Goal: Obtain resource: Download file/media

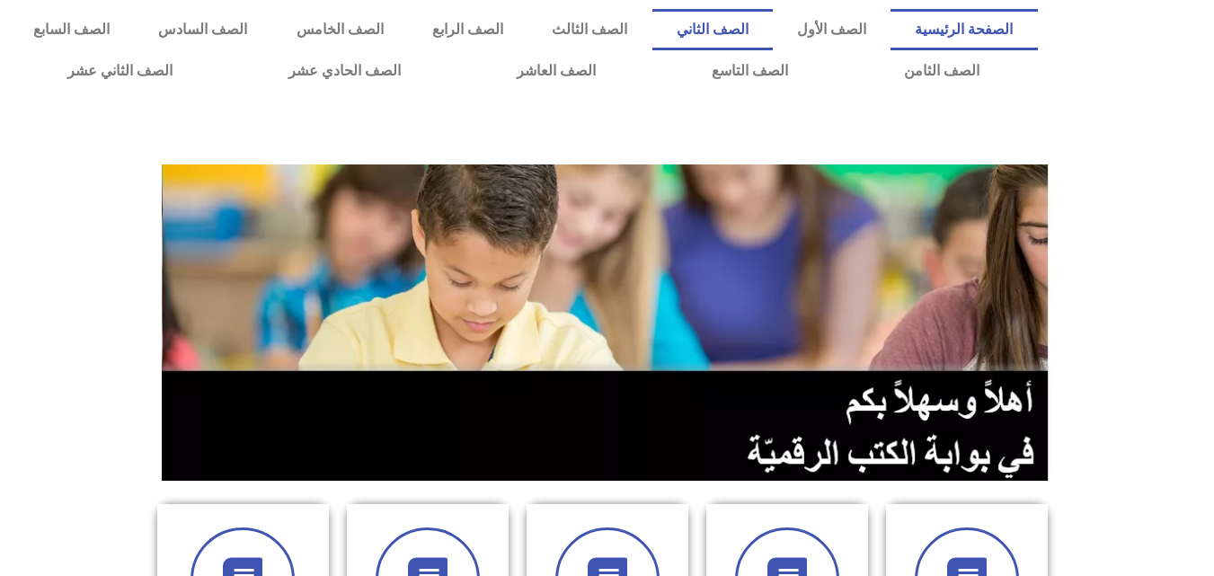
click at [764, 24] on link "الصف الثاني" at bounding box center [712, 29] width 120 height 41
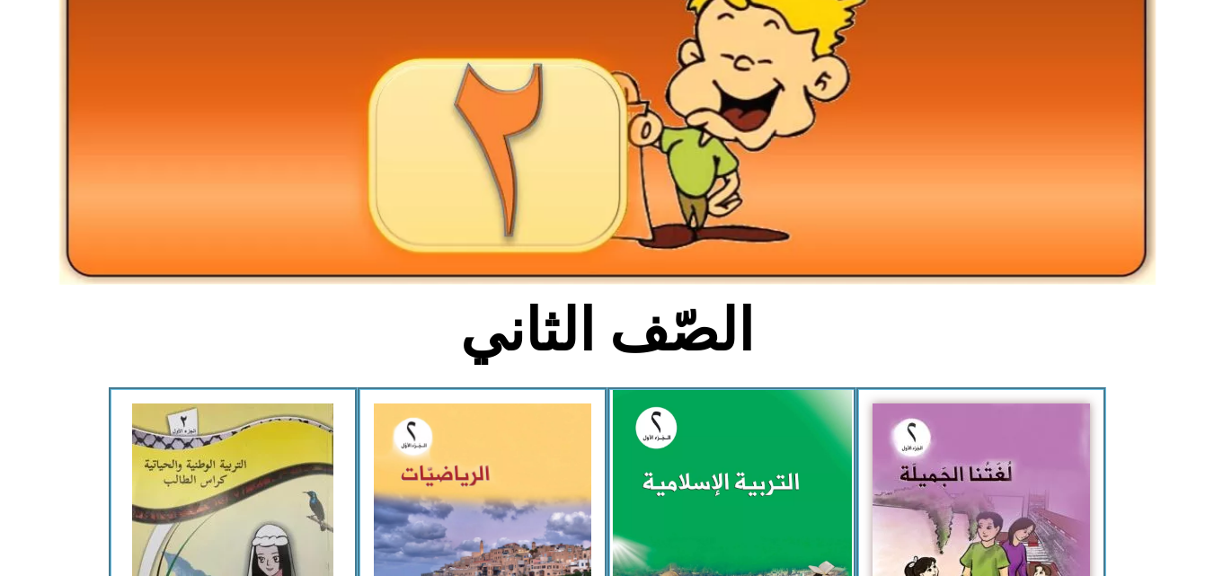
scroll to position [449, 0]
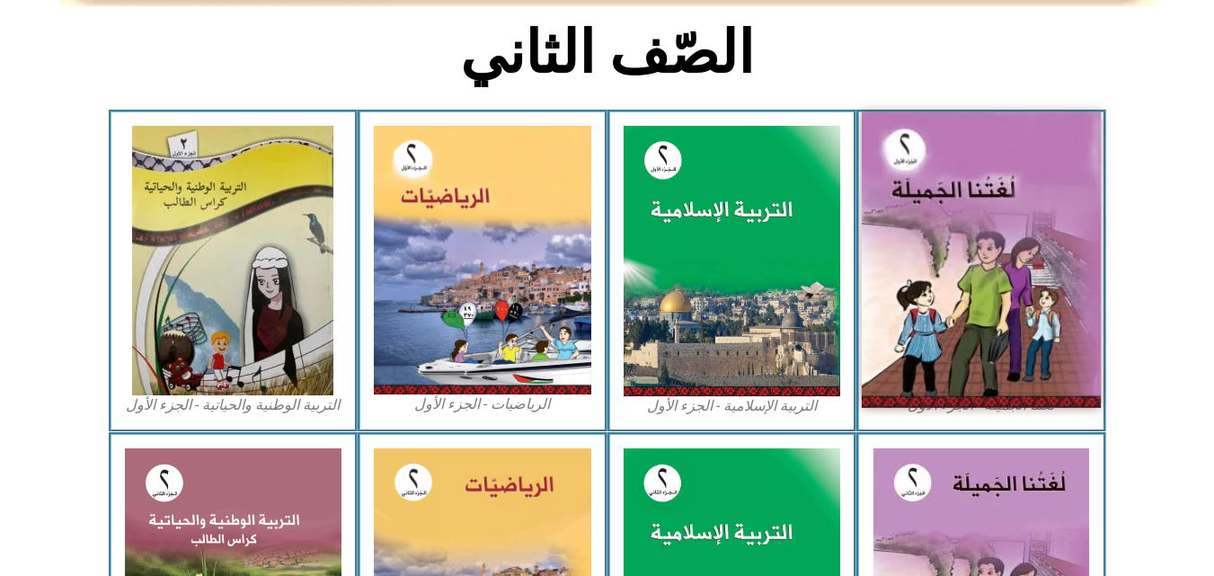
click at [961, 240] on img at bounding box center [981, 260] width 239 height 296
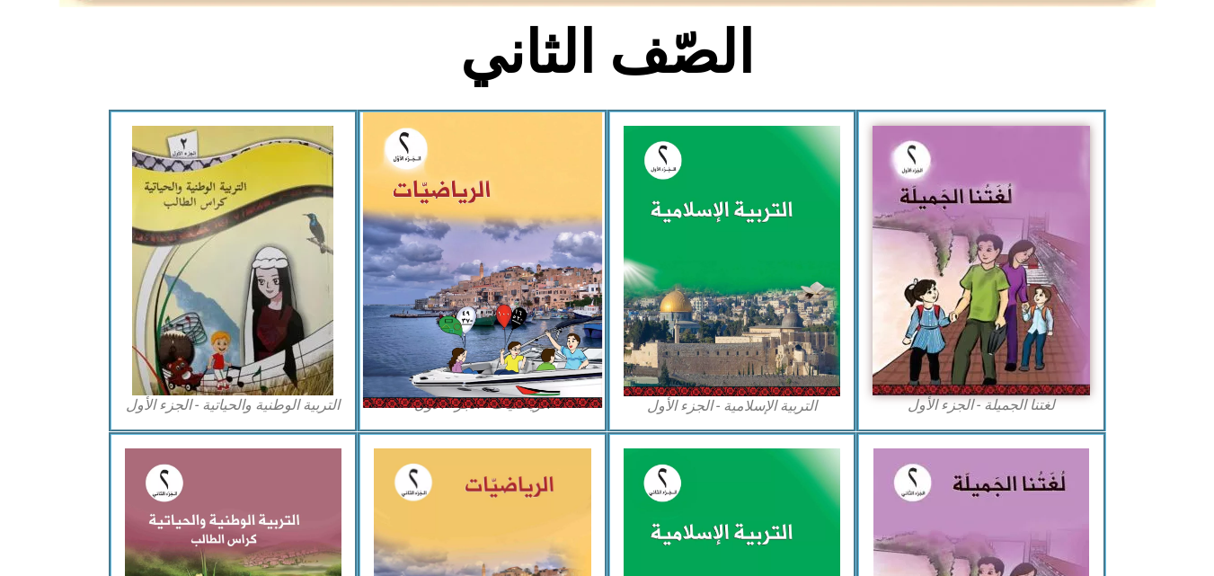
click at [483, 254] on img at bounding box center [482, 260] width 239 height 296
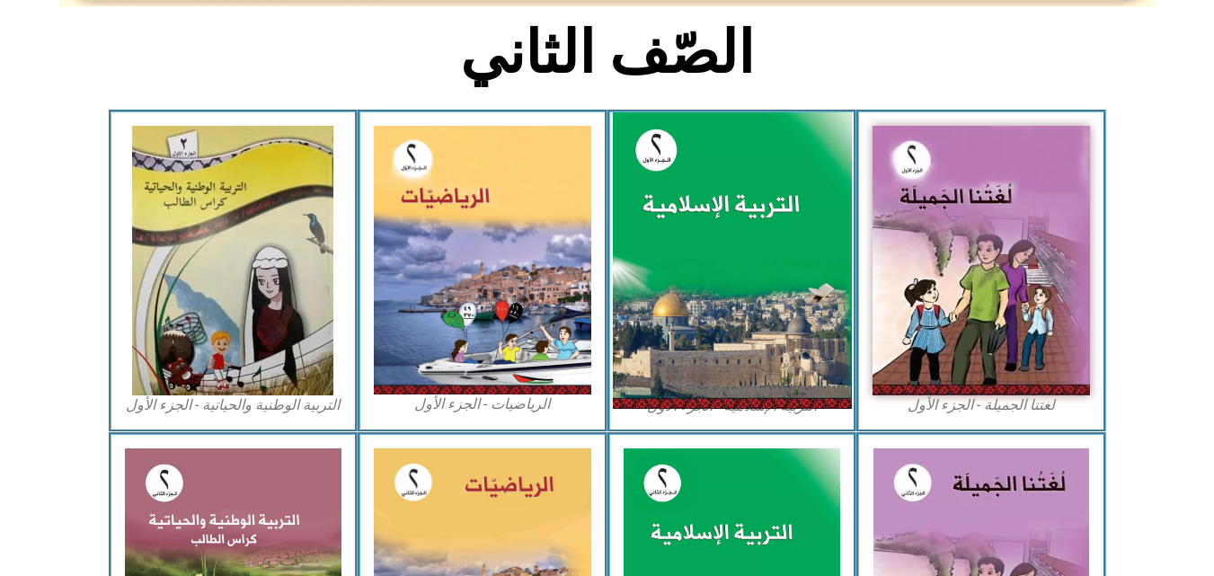
click at [705, 224] on img at bounding box center [731, 260] width 239 height 297
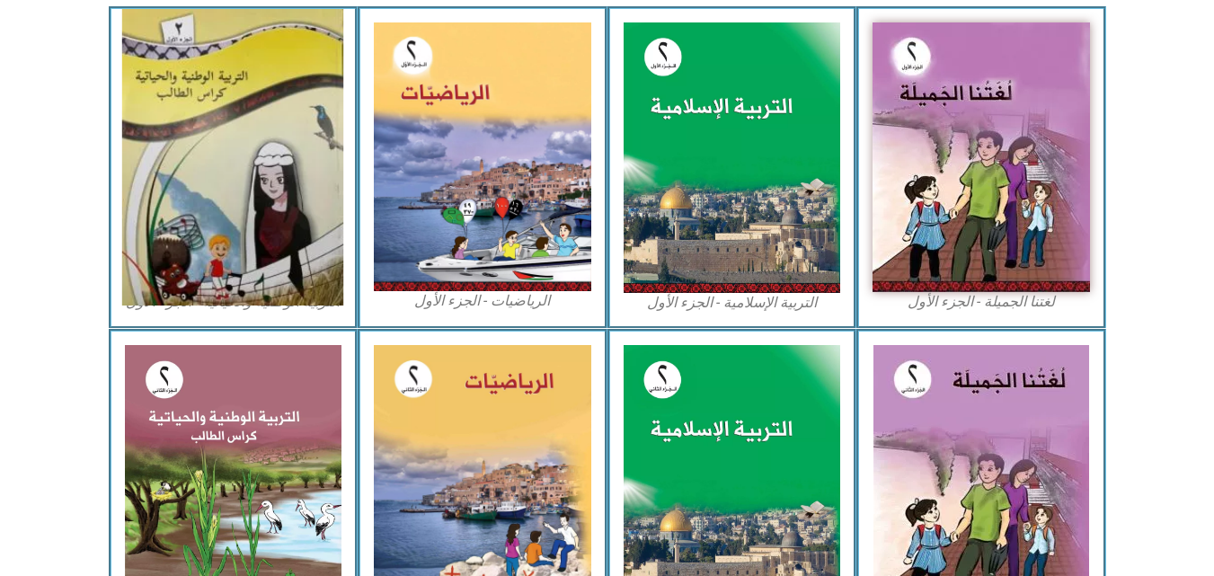
scroll to position [629, 0]
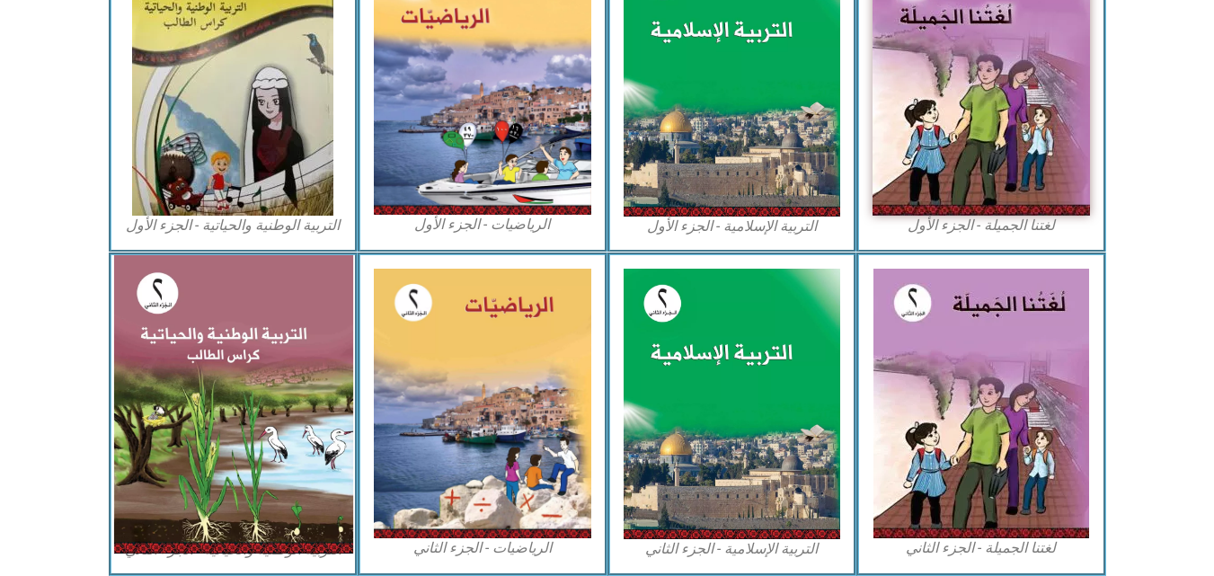
click at [211, 354] on img at bounding box center [232, 404] width 239 height 298
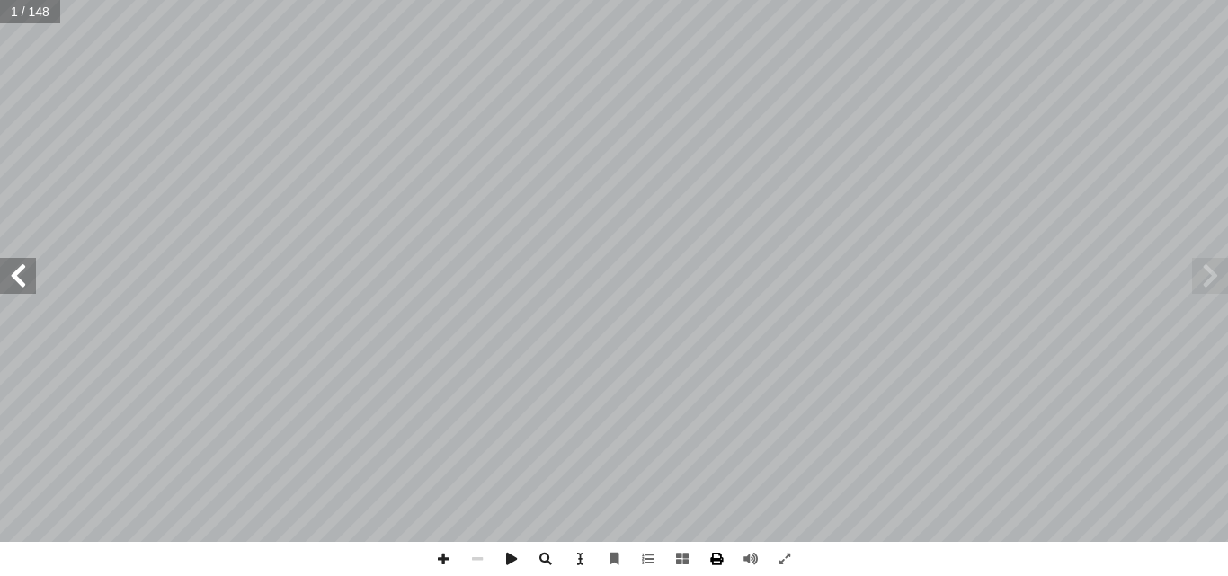
click at [717, 556] on span at bounding box center [716, 559] width 34 height 34
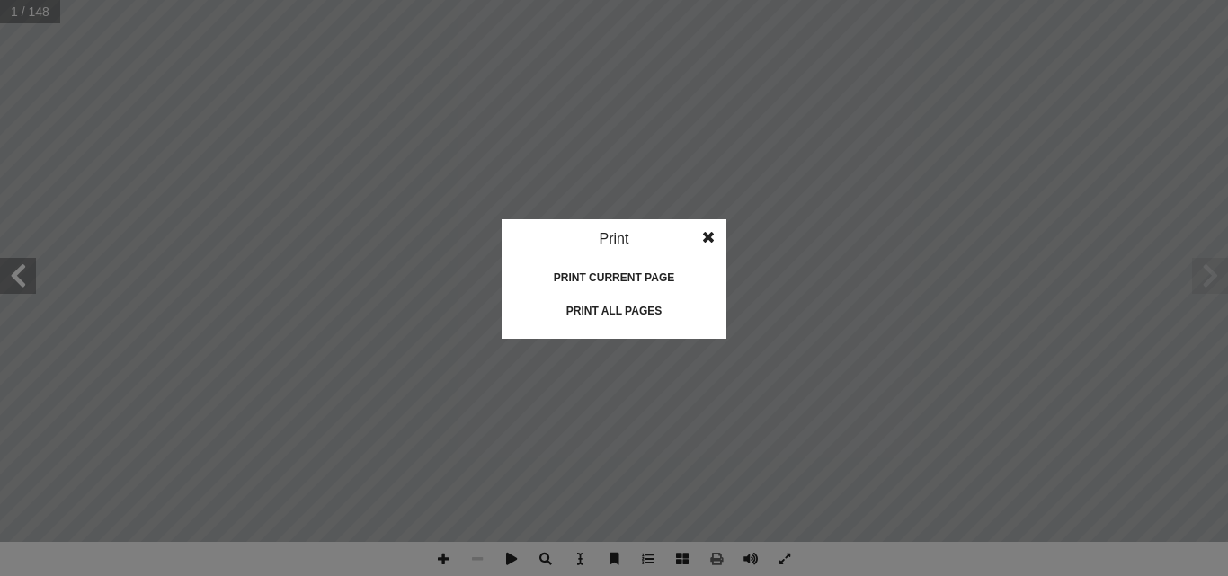
click at [610, 309] on div "Print all pages" at bounding box center [614, 311] width 180 height 29
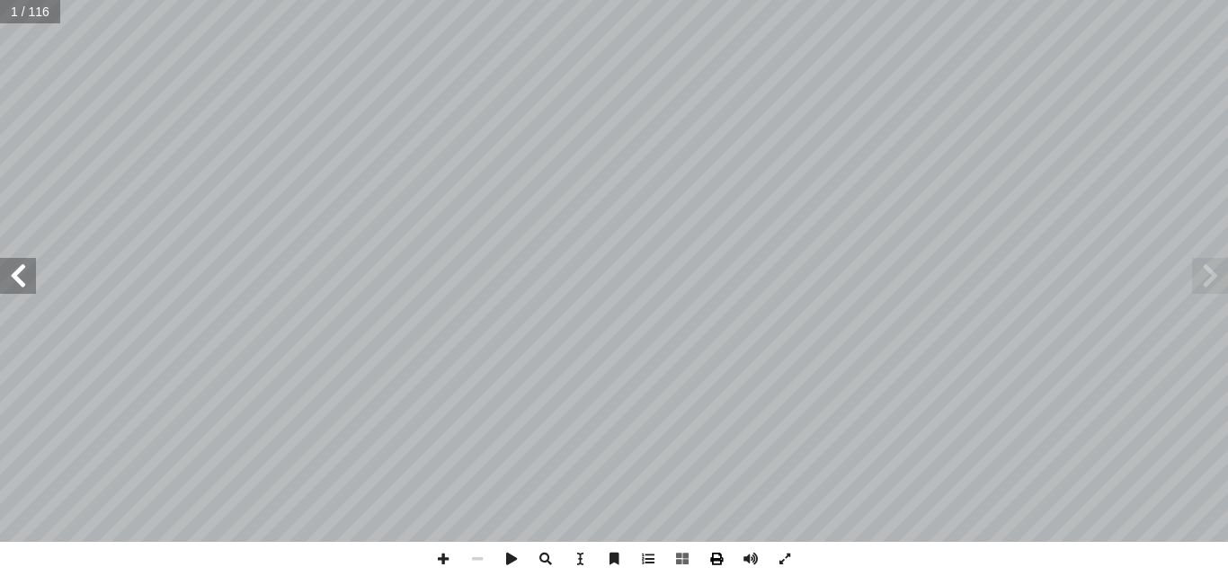
click at [720, 556] on span at bounding box center [716, 559] width 34 height 34
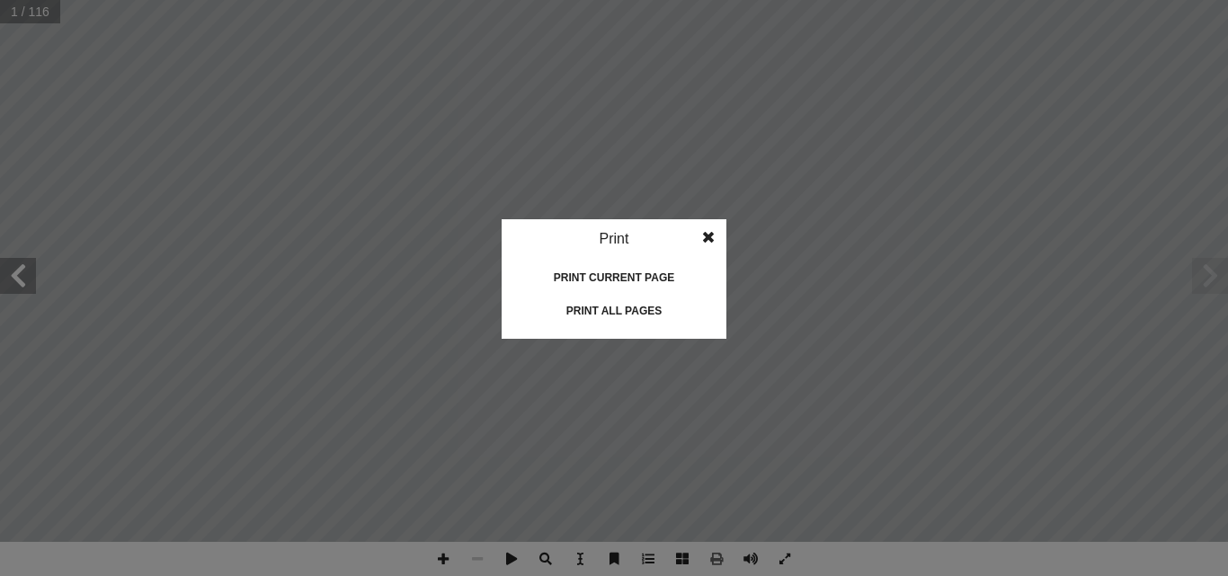
click at [630, 279] on div "Print current page" at bounding box center [614, 277] width 180 height 29
click at [622, 312] on div "Print all pages" at bounding box center [614, 311] width 180 height 29
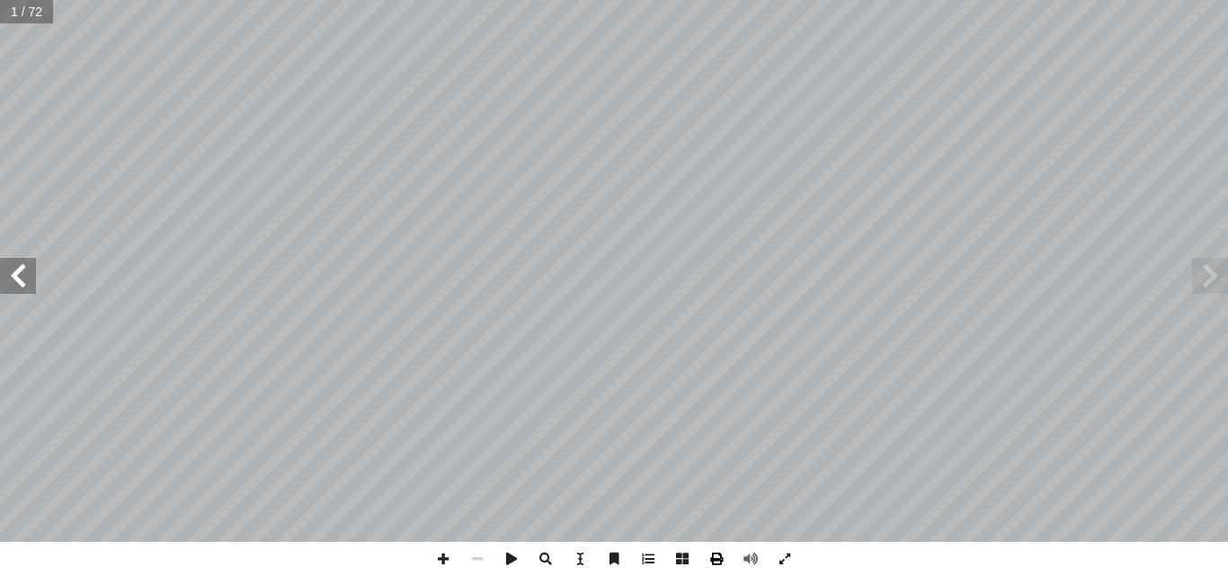
click at [713, 563] on span at bounding box center [716, 559] width 34 height 34
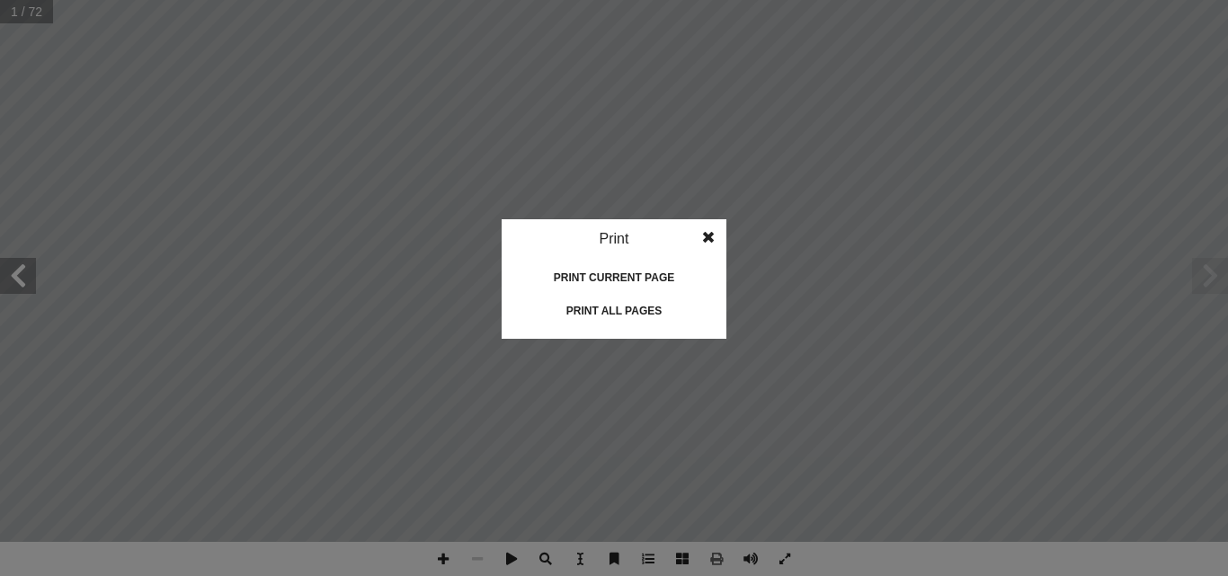
click at [626, 305] on div "Print all pages" at bounding box center [614, 311] width 180 height 29
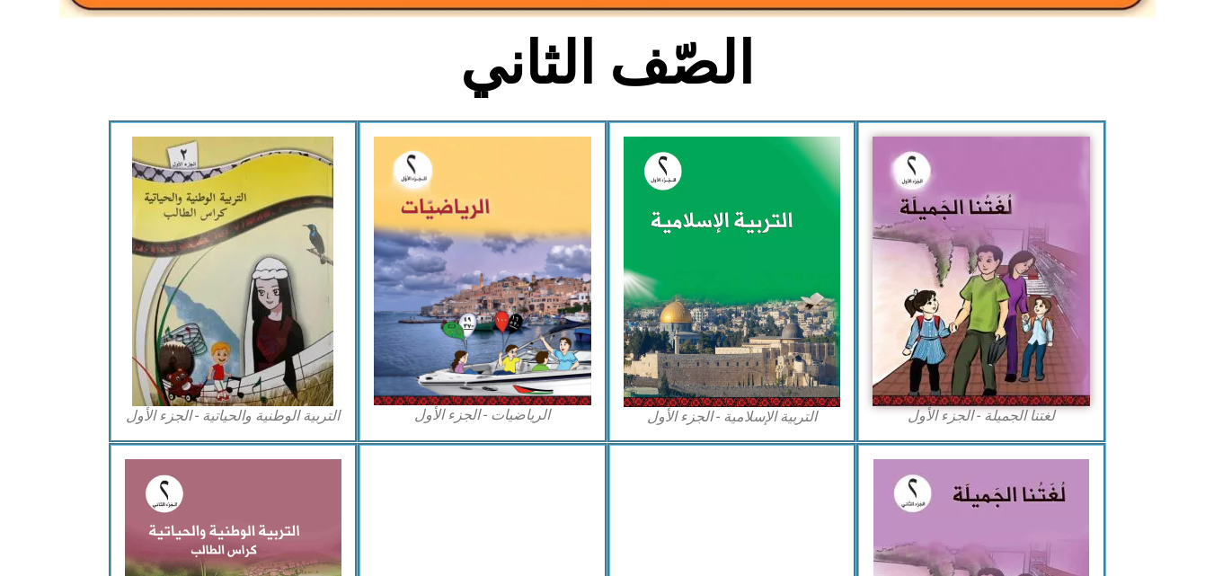
scroll to position [539, 0]
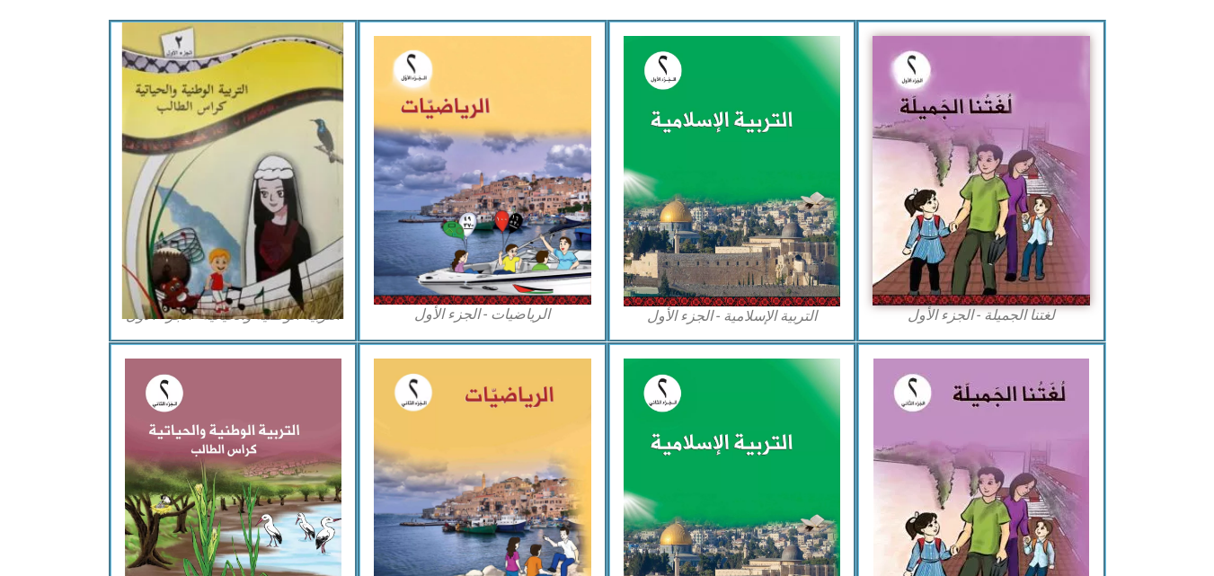
click at [275, 179] on img at bounding box center [232, 170] width 221 height 297
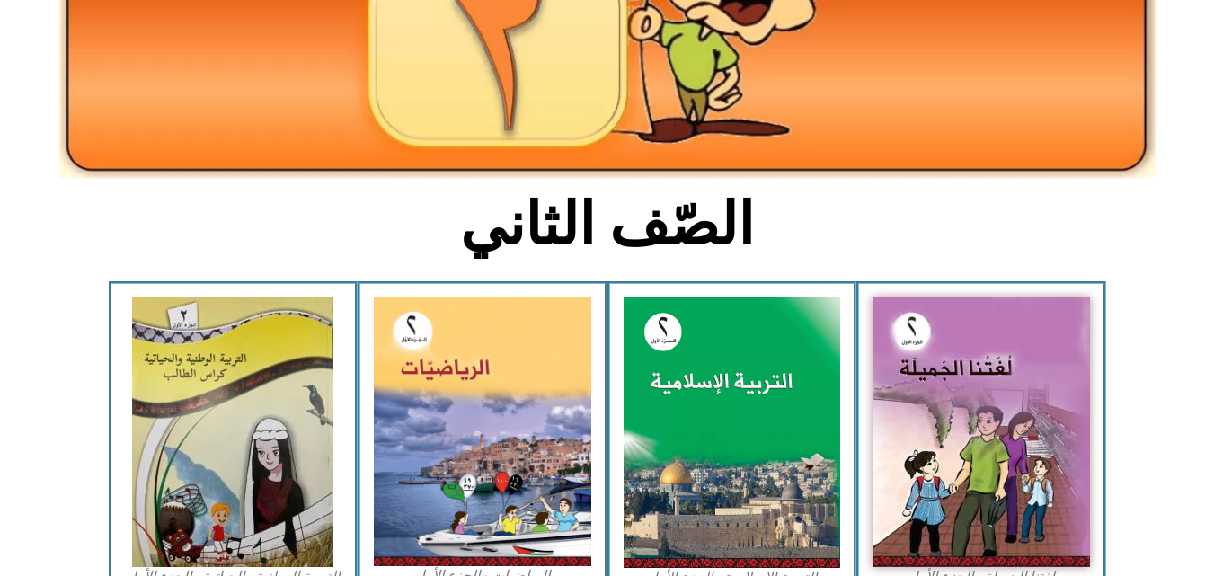
scroll to position [270, 0]
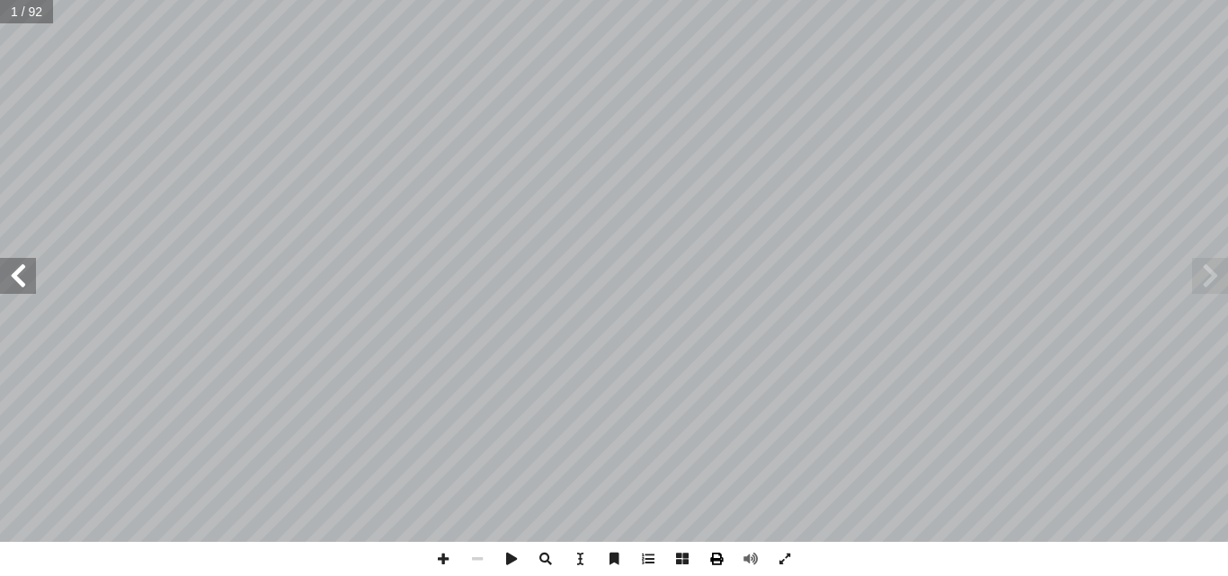
click at [709, 557] on span at bounding box center [716, 559] width 34 height 34
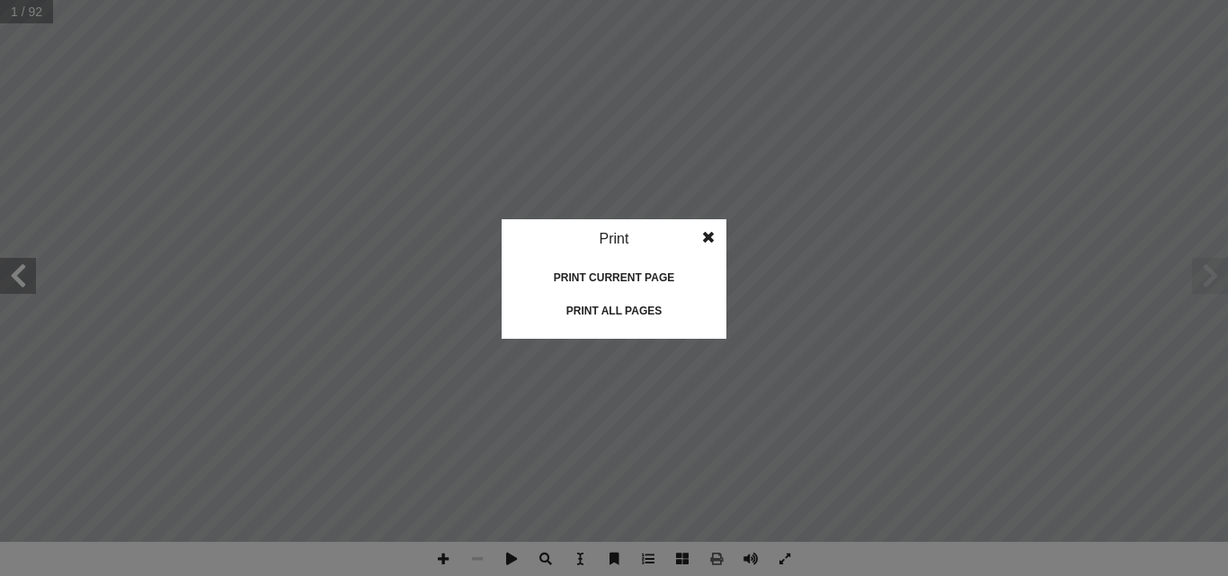
click at [613, 315] on div "Print all pages" at bounding box center [614, 311] width 180 height 29
click at [705, 233] on span at bounding box center [708, 237] width 32 height 36
